Goal: Task Accomplishment & Management: Manage account settings

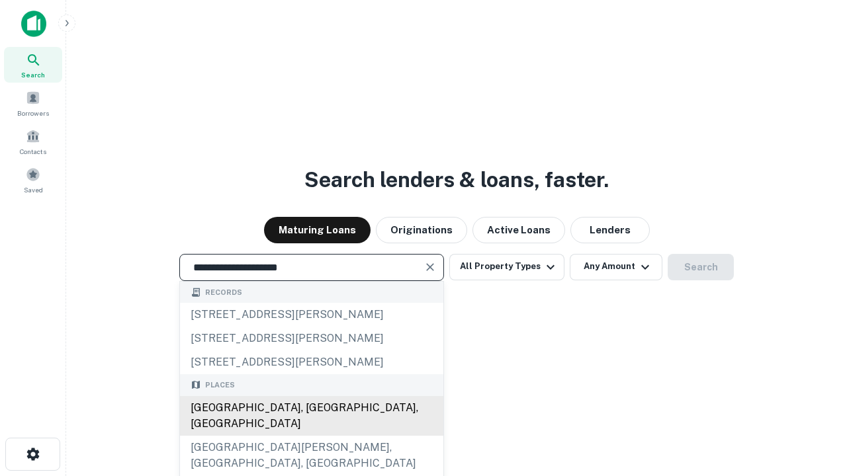
click at [311, 436] on div "[GEOGRAPHIC_DATA], [GEOGRAPHIC_DATA], [GEOGRAPHIC_DATA]" at bounding box center [311, 416] width 263 height 40
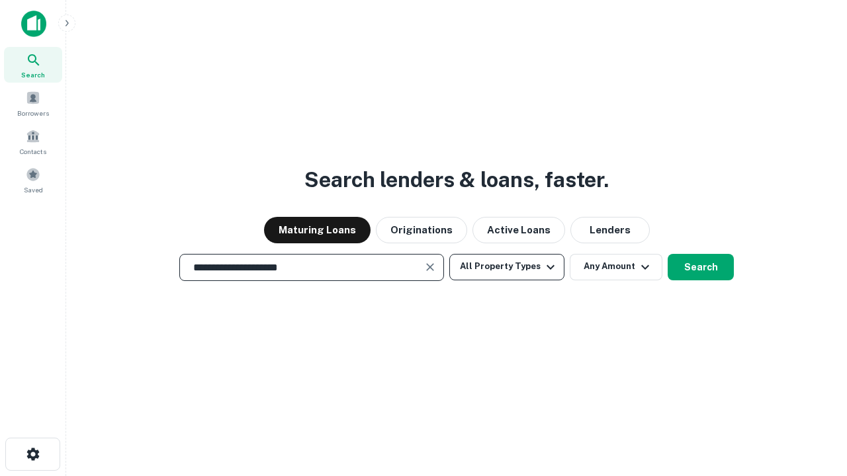
type input "**********"
click at [507, 267] on button "All Property Types" at bounding box center [506, 267] width 115 height 26
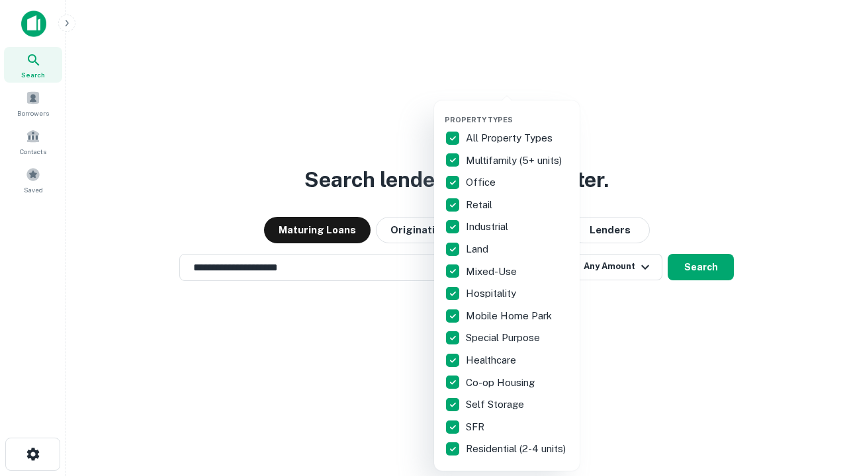
click at [517, 111] on button "button" at bounding box center [517, 111] width 146 height 1
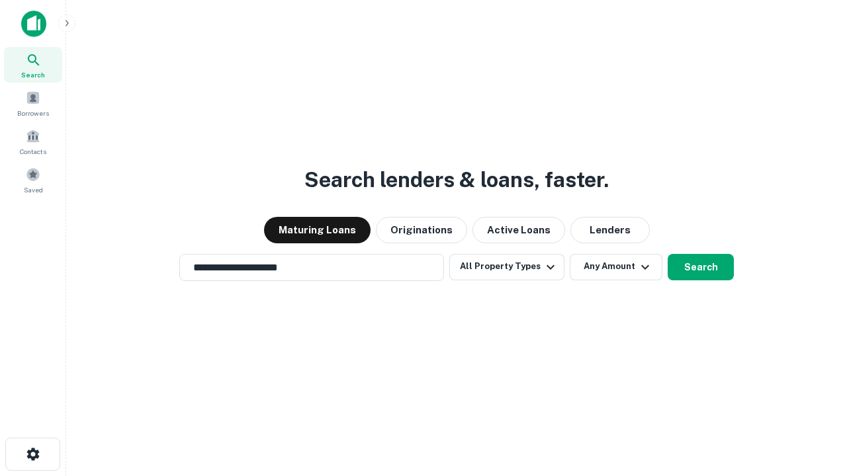
scroll to position [8, 159]
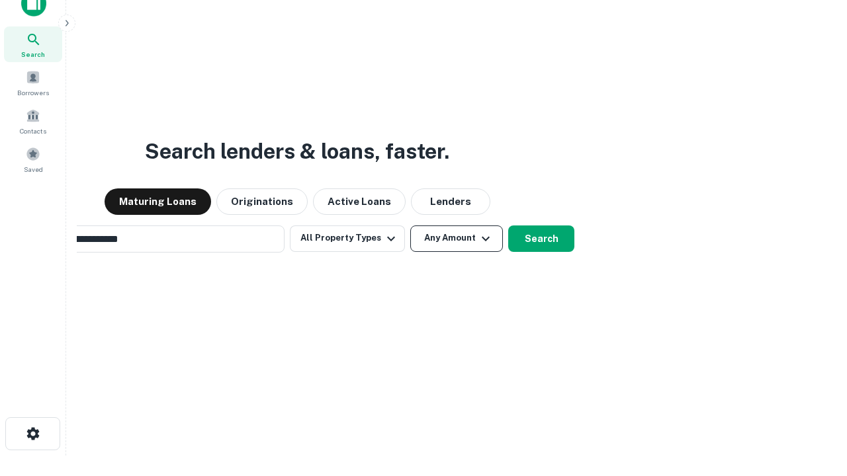
click at [410, 226] on button "Any Amount" at bounding box center [456, 239] width 93 height 26
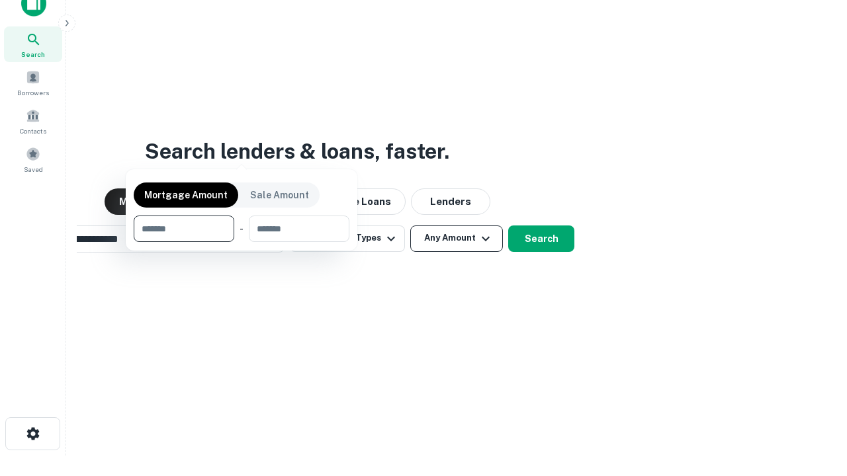
scroll to position [21, 0]
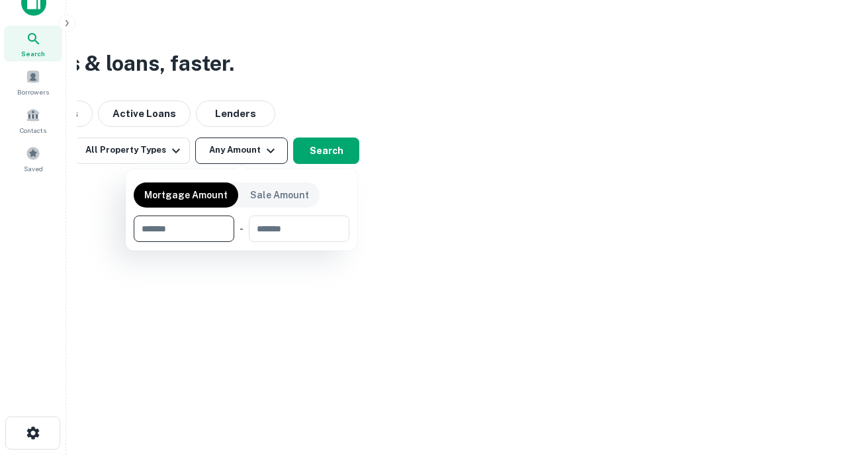
type input "*******"
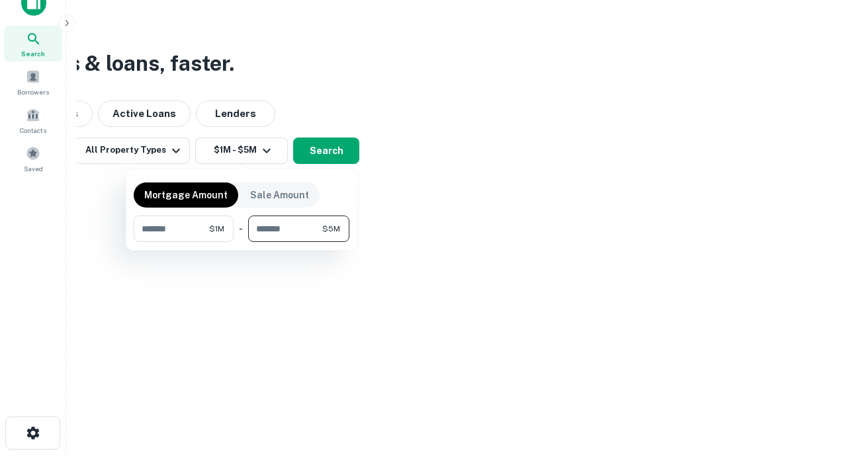
type input "*******"
click at [241, 242] on button "button" at bounding box center [242, 242] width 216 height 1
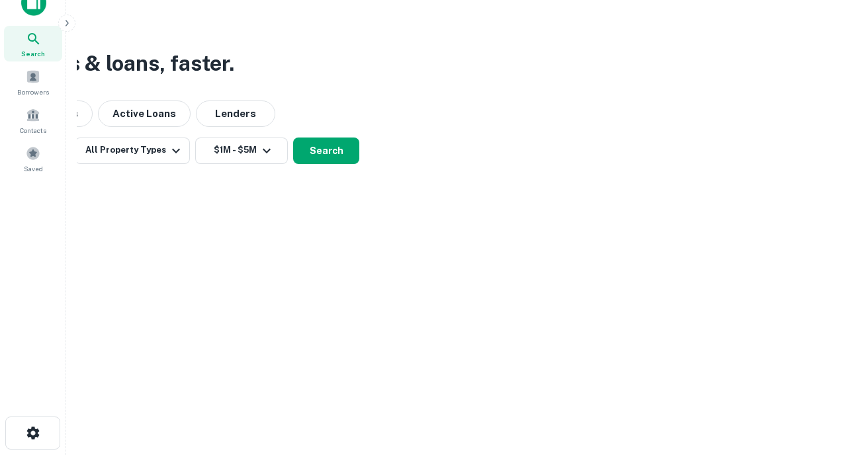
scroll to position [8, 244]
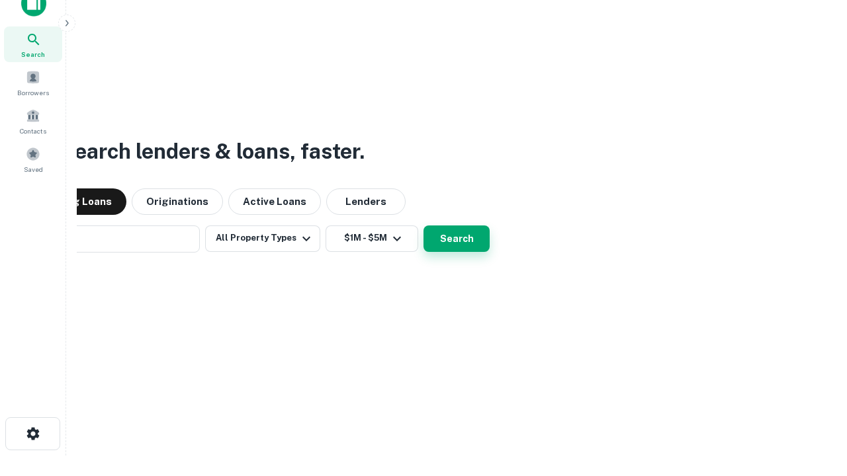
click at [423, 226] on button "Search" at bounding box center [456, 239] width 66 height 26
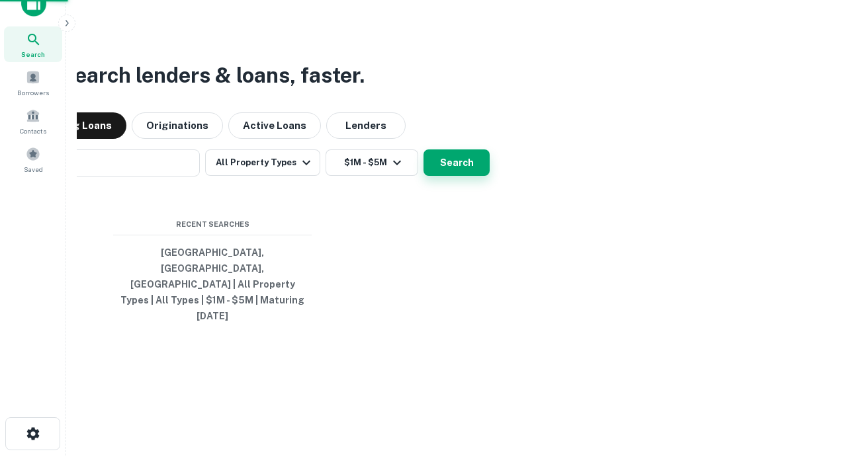
scroll to position [35, 374]
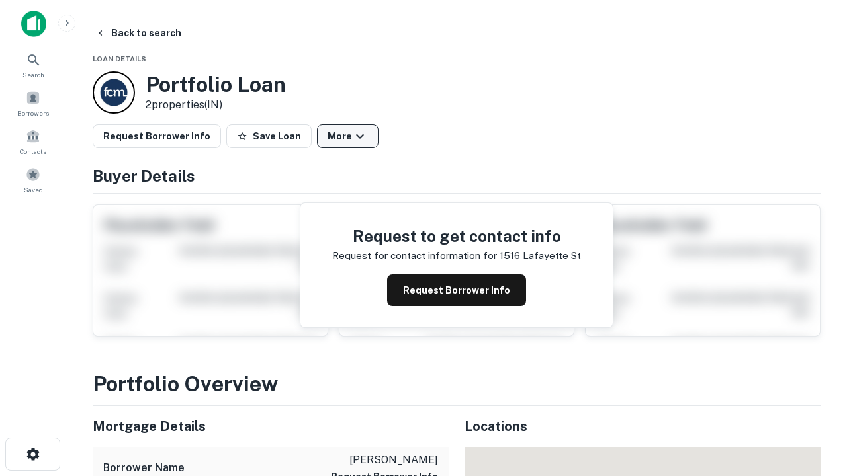
click at [347, 136] on button "More" at bounding box center [348, 136] width 62 height 24
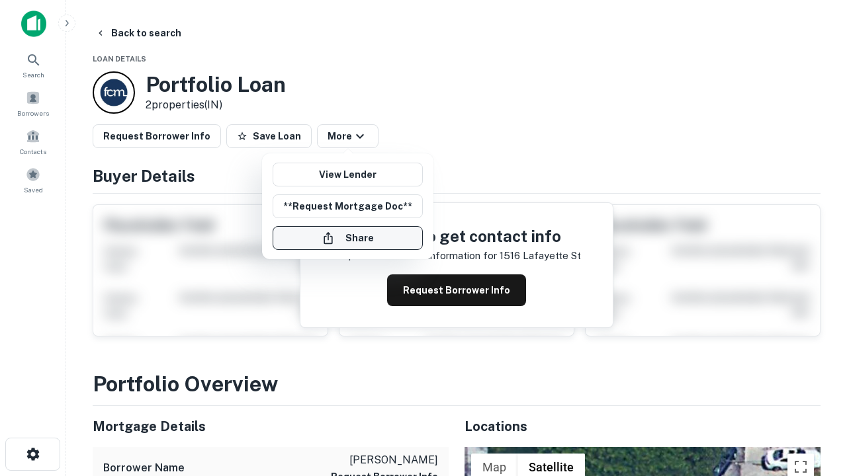
click at [347, 238] on button "Share" at bounding box center [348, 238] width 150 height 24
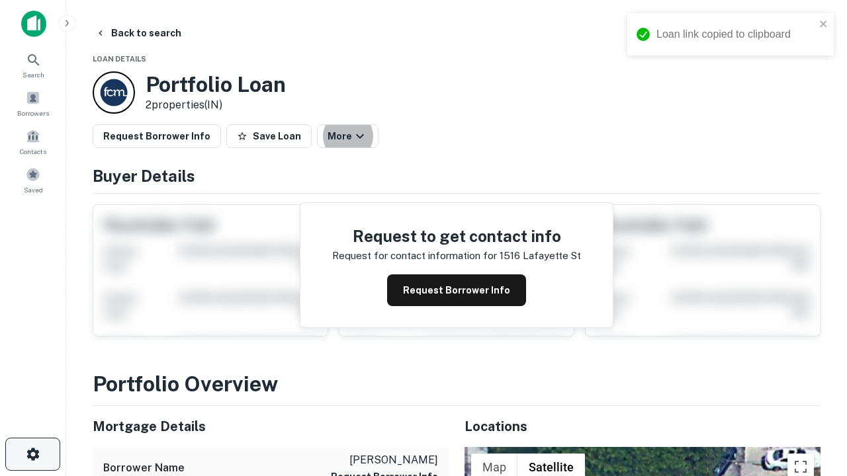
click at [32, 454] on icon "button" at bounding box center [33, 454] width 16 height 16
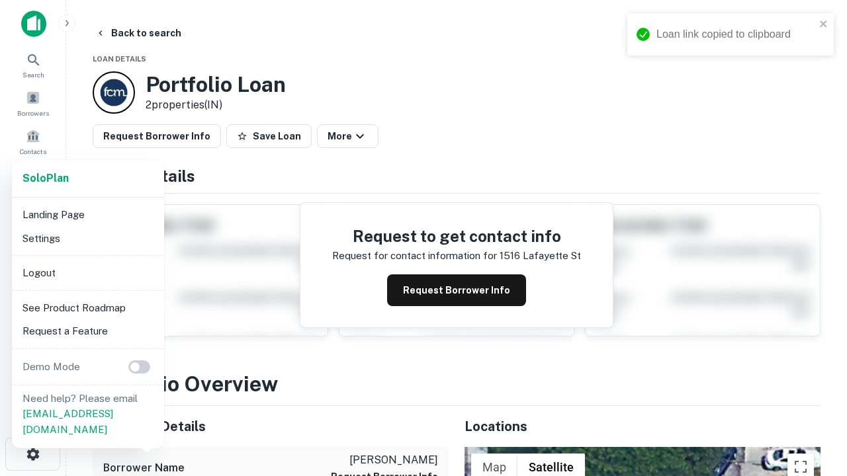
click at [87, 273] on li "Logout" at bounding box center [88, 273] width 142 height 24
